Goal: Obtain resource: Obtain resource

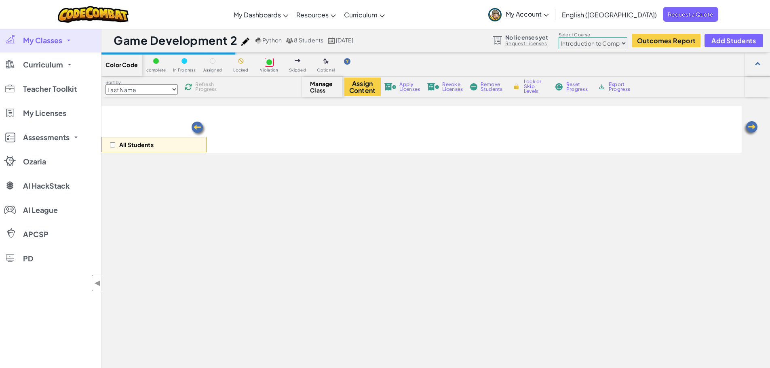
select select "560f1a9f22961295f9427742"
click at [70, 42] on link "My Classes" at bounding box center [50, 40] width 101 height 24
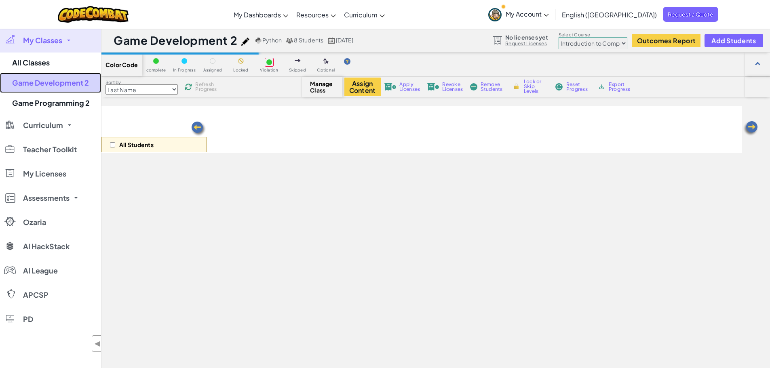
click at [76, 86] on link "Game Development 2" at bounding box center [50, 83] width 101 height 20
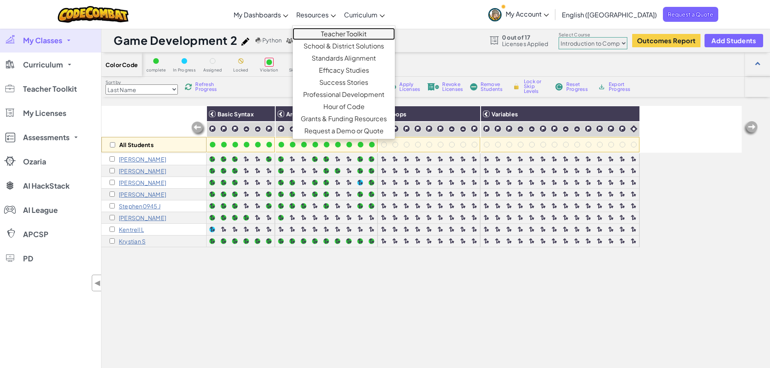
click at [365, 33] on link "Teacher Toolkit" at bounding box center [344, 34] width 102 height 12
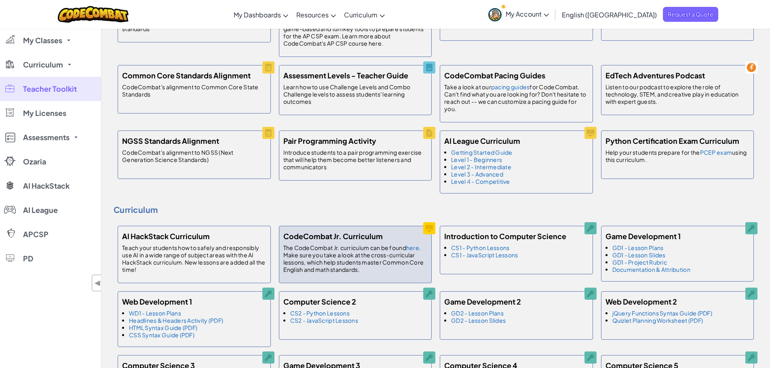
scroll to position [202, 0]
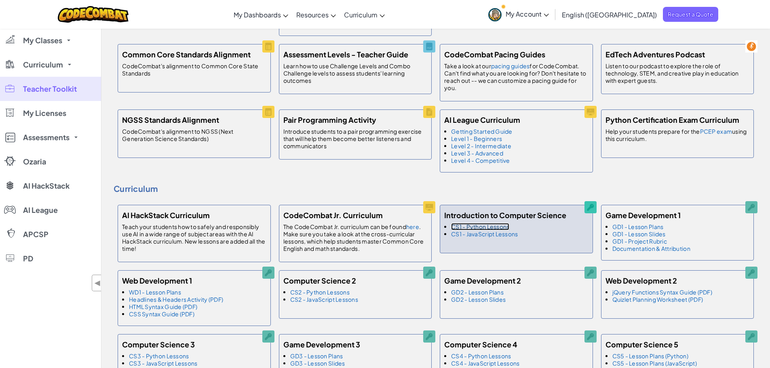
click at [499, 225] on link "CS1 - Python Lessons" at bounding box center [480, 226] width 58 height 7
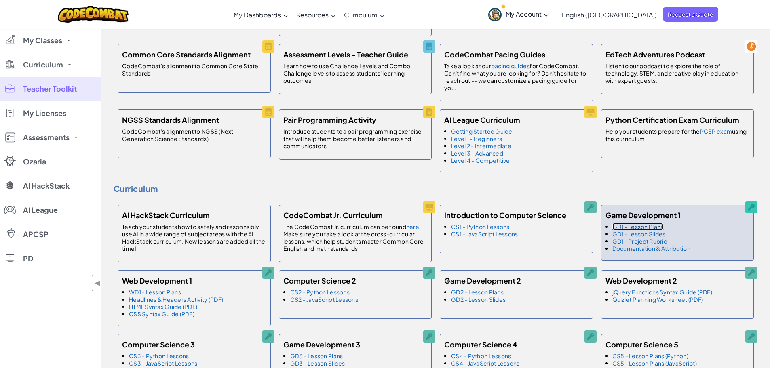
click at [656, 226] on link "GD1 - Lesson Plans" at bounding box center [637, 226] width 51 height 7
click at [659, 235] on link "GD1 - Lesson Slides" at bounding box center [638, 233] width 53 height 7
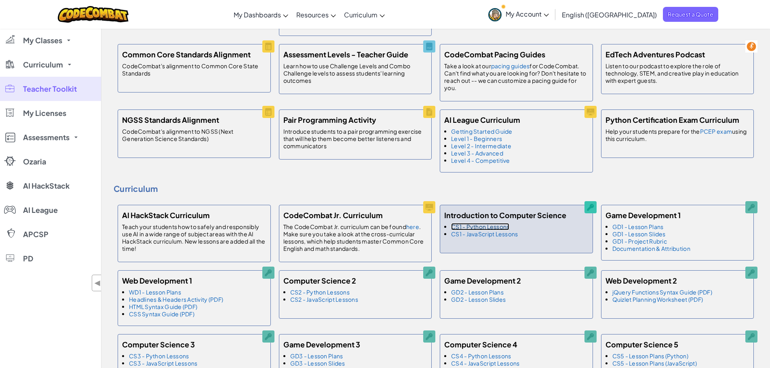
click at [505, 227] on link "CS1 - Python Lessons" at bounding box center [480, 226] width 58 height 7
